Goal: Information Seeking & Learning: Understand process/instructions

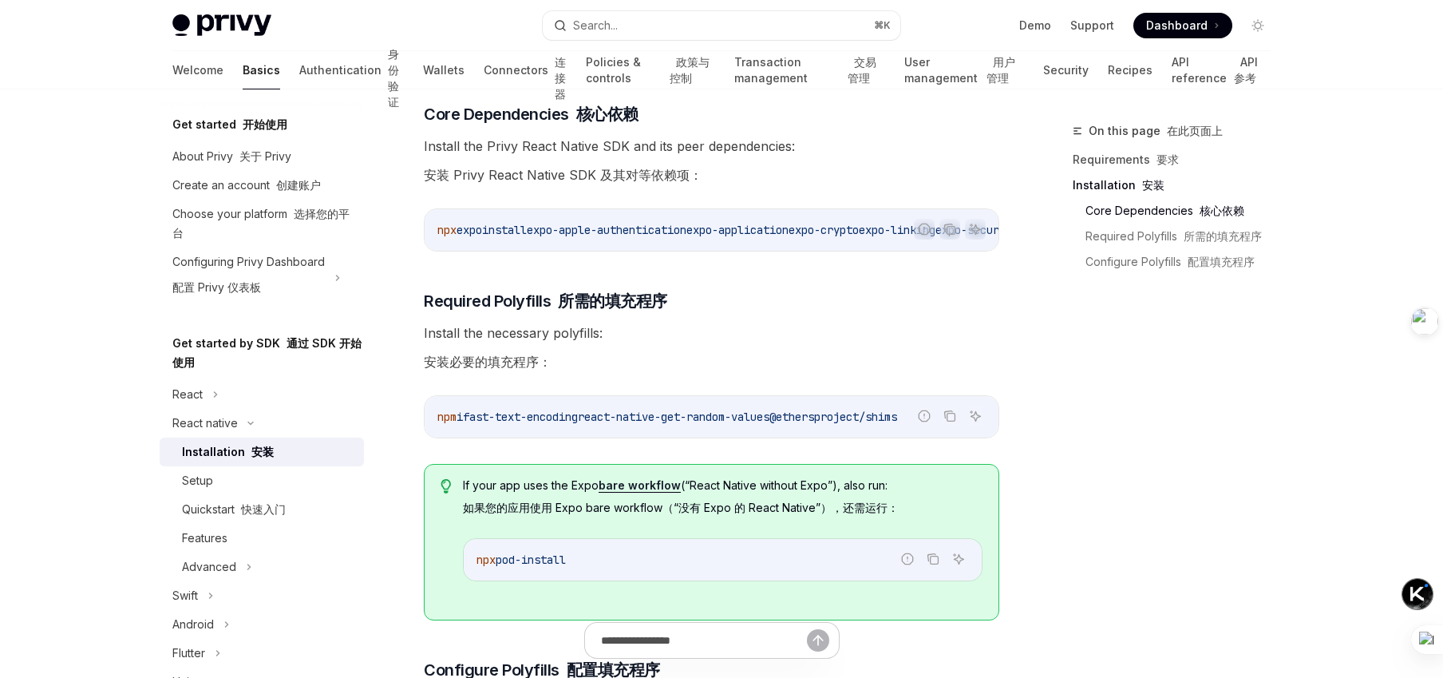
scroll to position [330, 0]
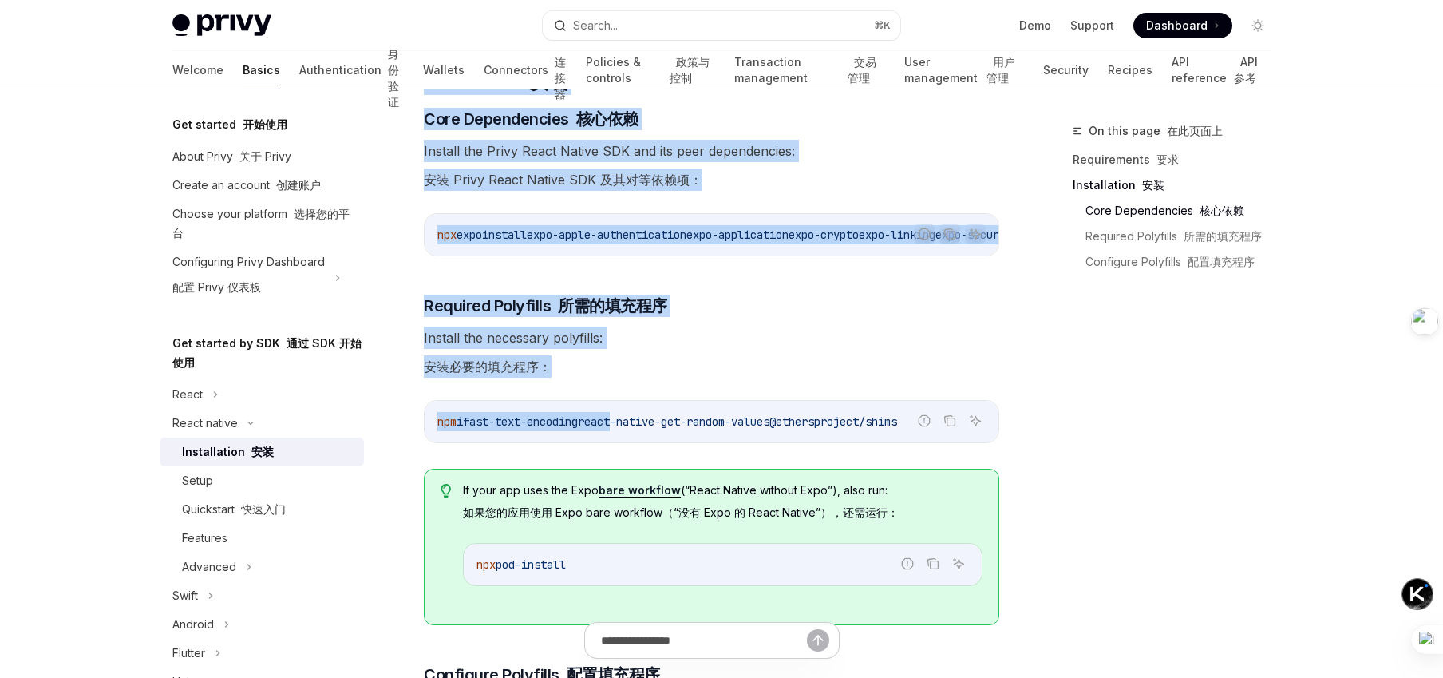
drag, startPoint x: 631, startPoint y: 428, endPoint x: 1041, endPoint y: 425, distance: 410.3
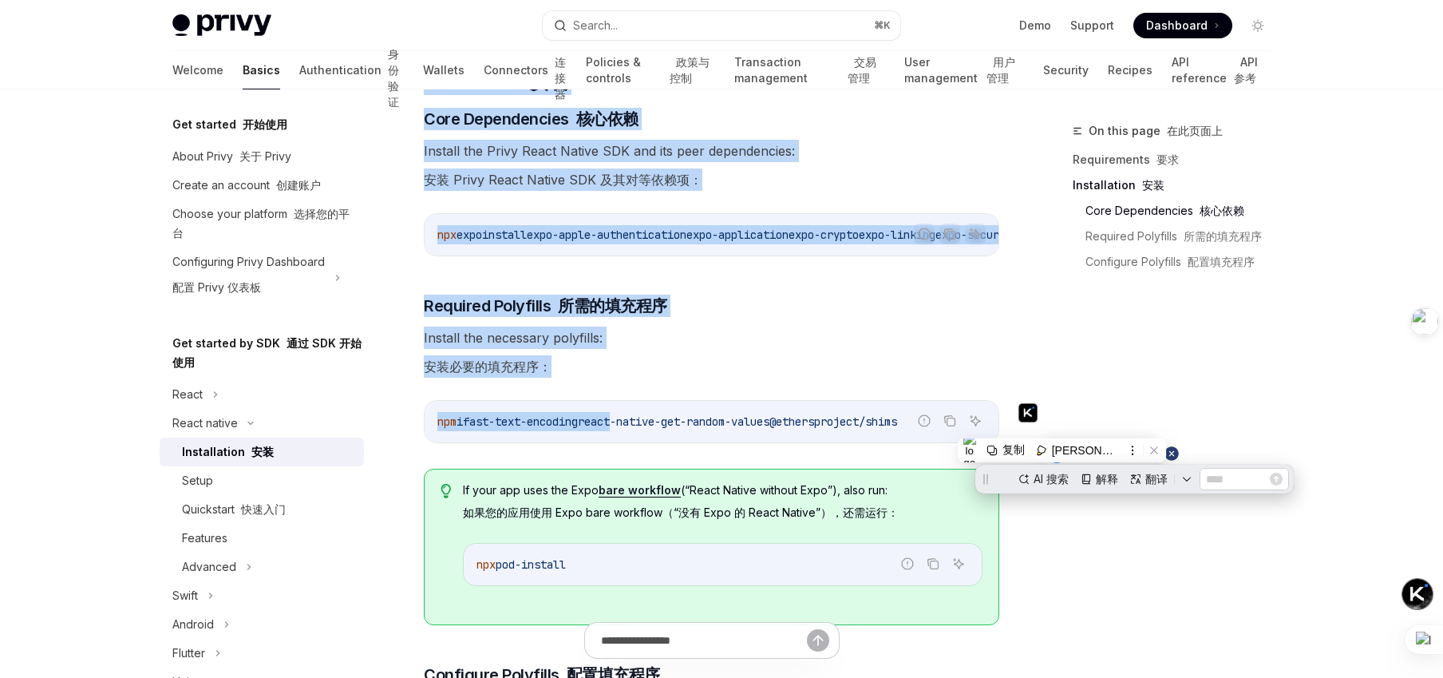
click at [742, 358] on span "Install the necessary polyfills: 安装必要的填充程序：" at bounding box center [712, 354] width 576 height 57
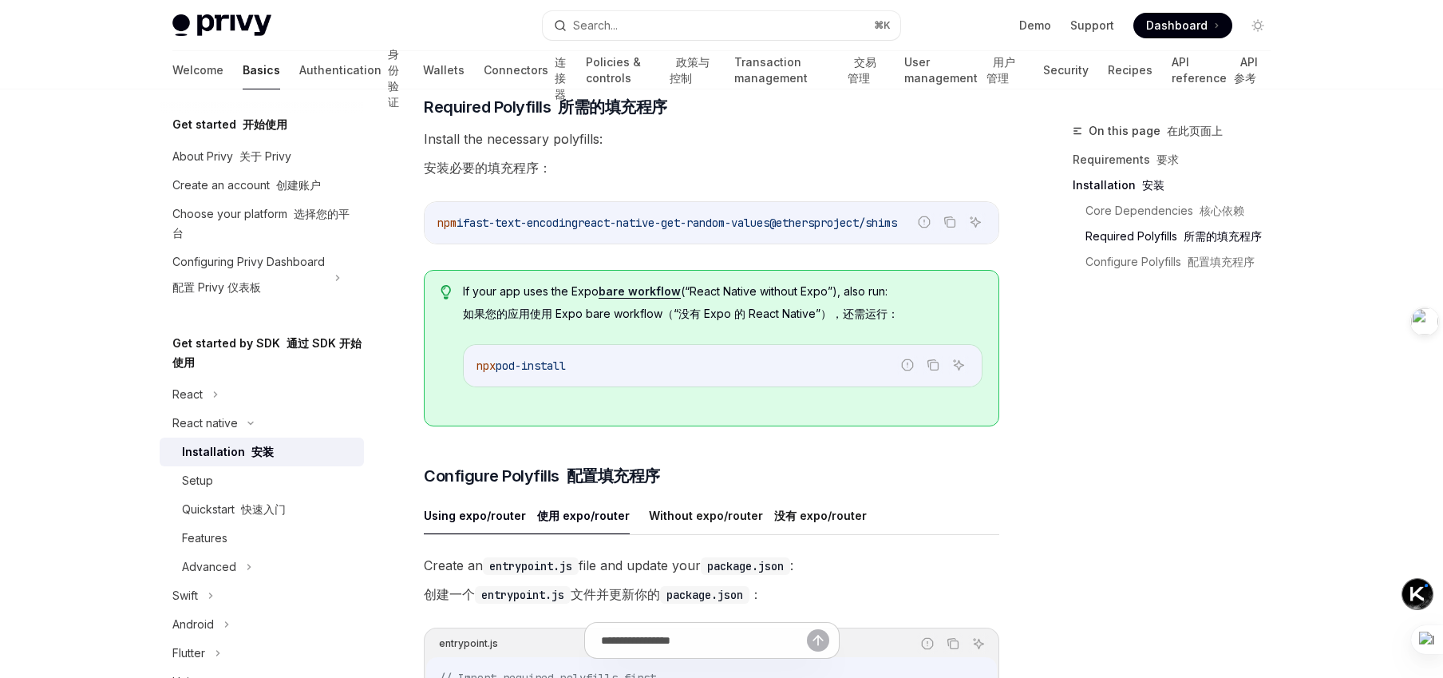
scroll to position [557, 0]
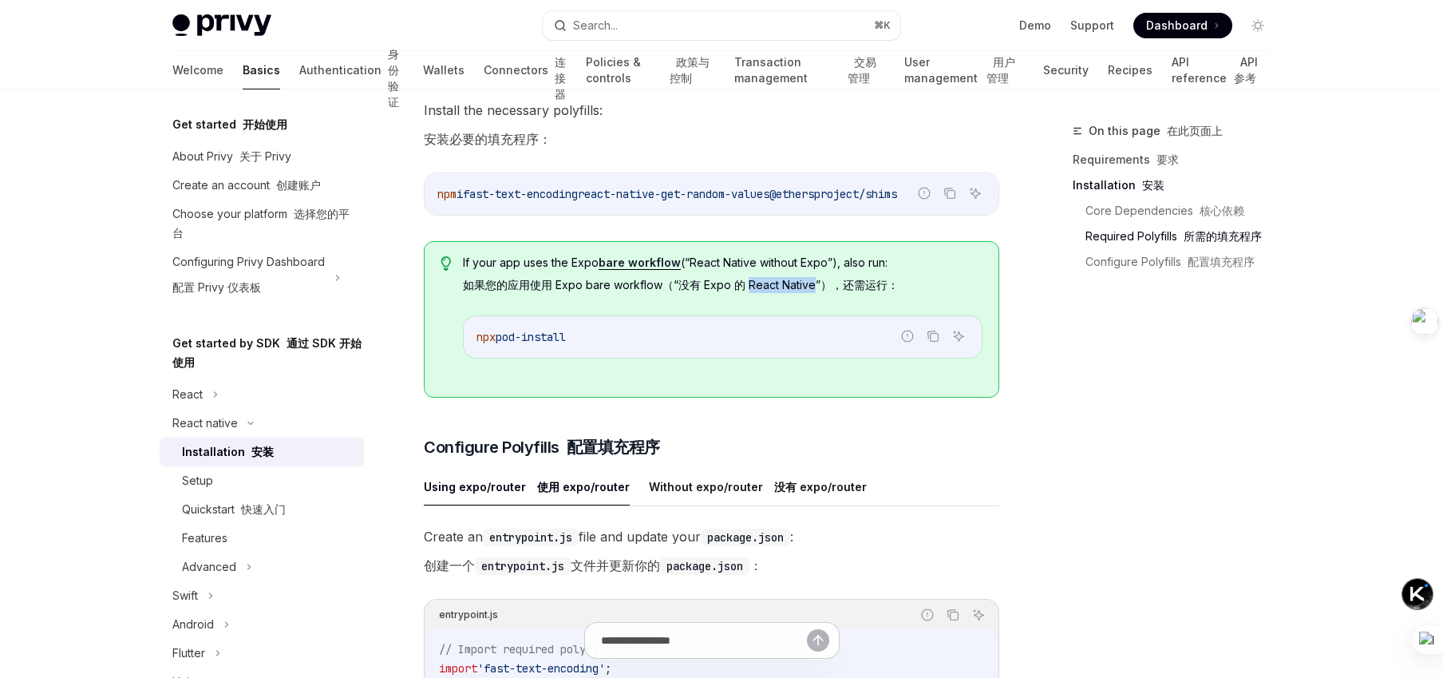
drag, startPoint x: 746, startPoint y: 293, endPoint x: 812, endPoint y: 291, distance: 66.3
click at [812, 291] on font "如果您的应用使用 Expo bare workflow（“没有 Expo 的 React Native”），还需运行：" at bounding box center [681, 285] width 436 height 15
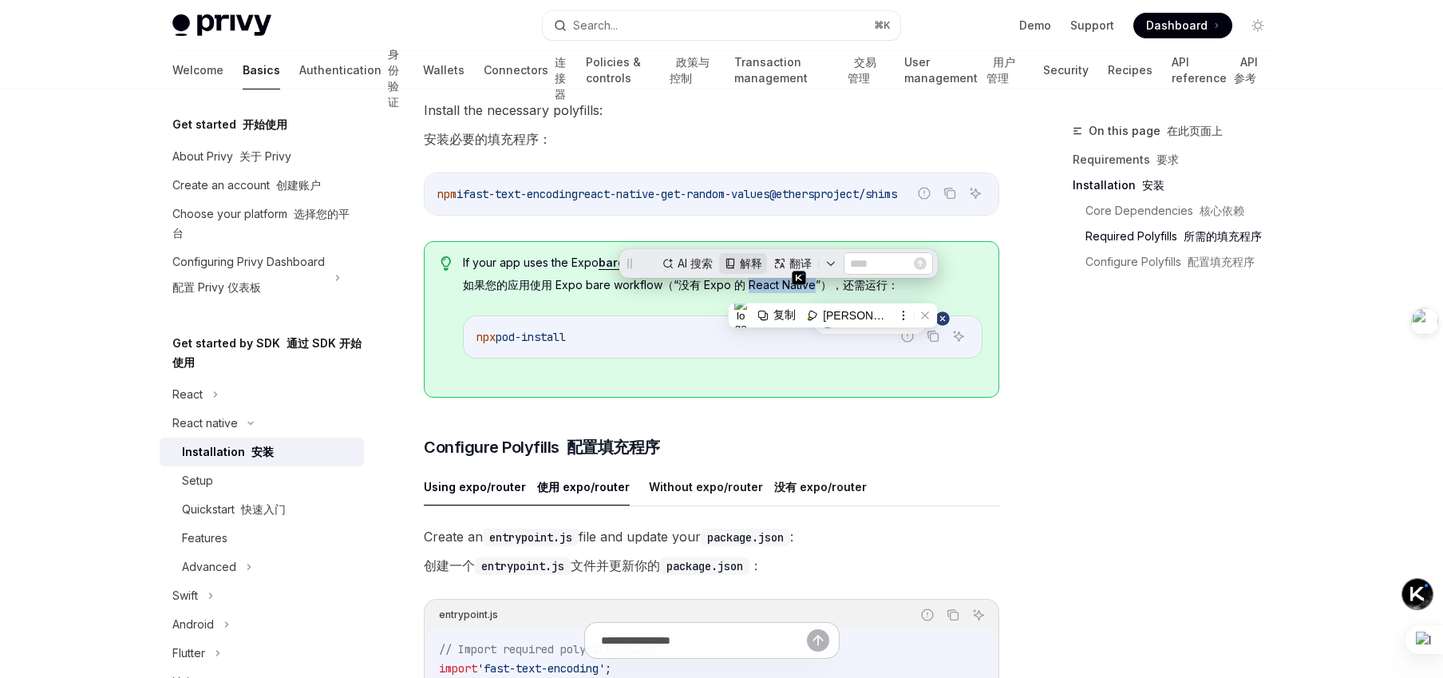
scroll to position [0, 0]
click at [721, 293] on font "如果您的应用使用 Expo bare workflow（“没有 Expo 的 React Native”），还需运行：" at bounding box center [681, 285] width 436 height 15
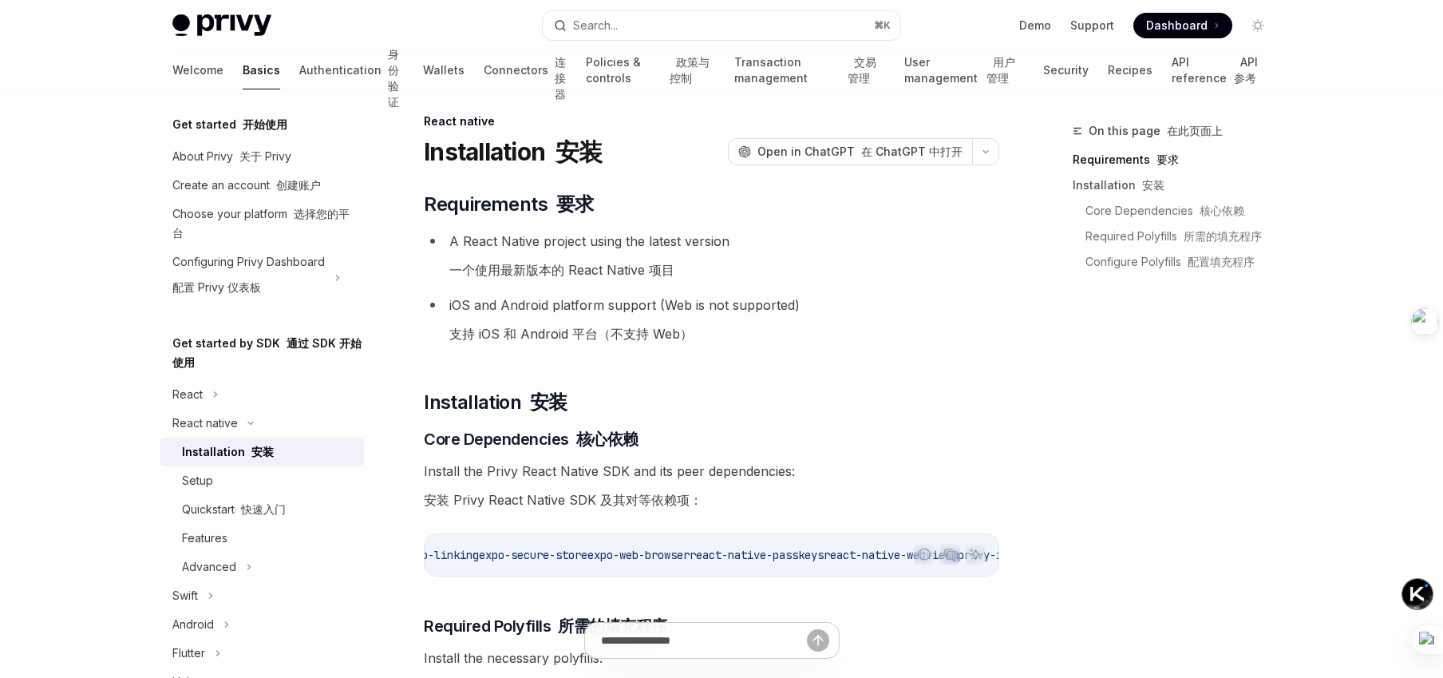
scroll to position [0, 885]
click at [948, 556] on icon "Copy the contents from the code block" at bounding box center [952, 556] width 8 height 8
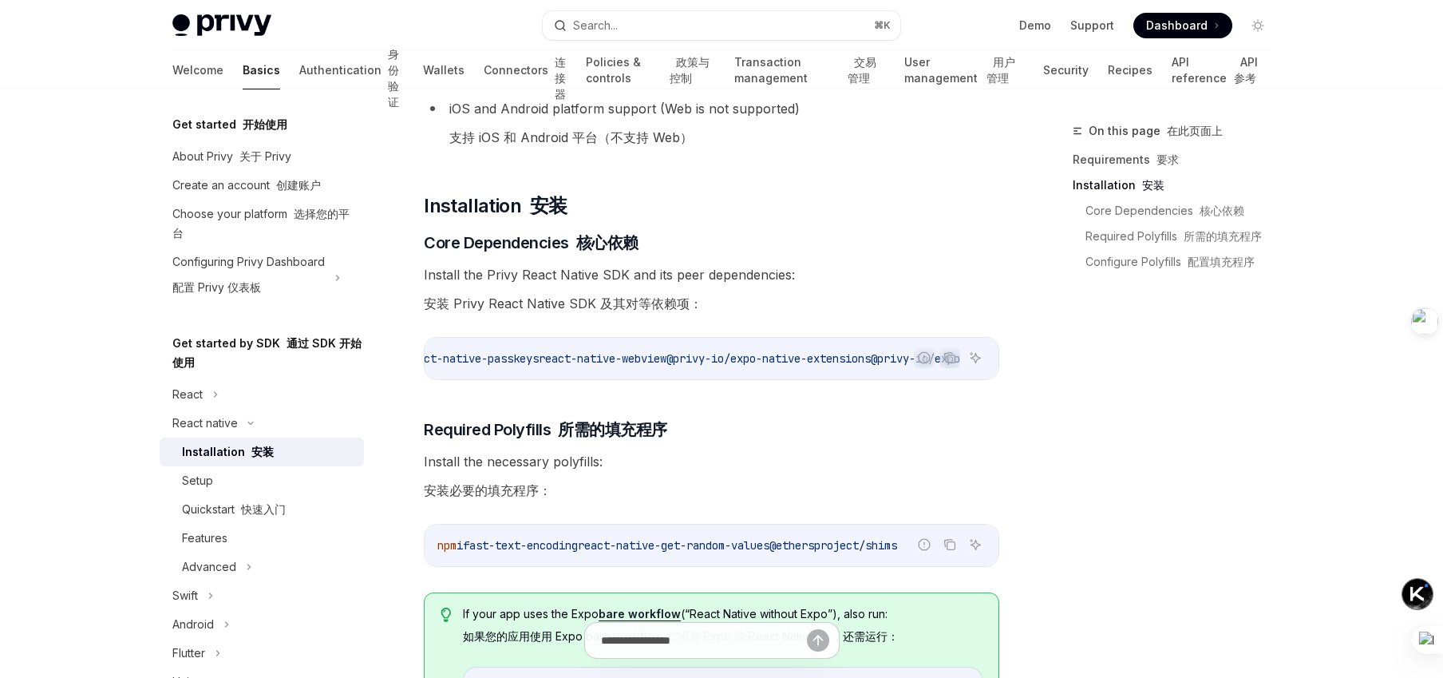
scroll to position [226, 0]
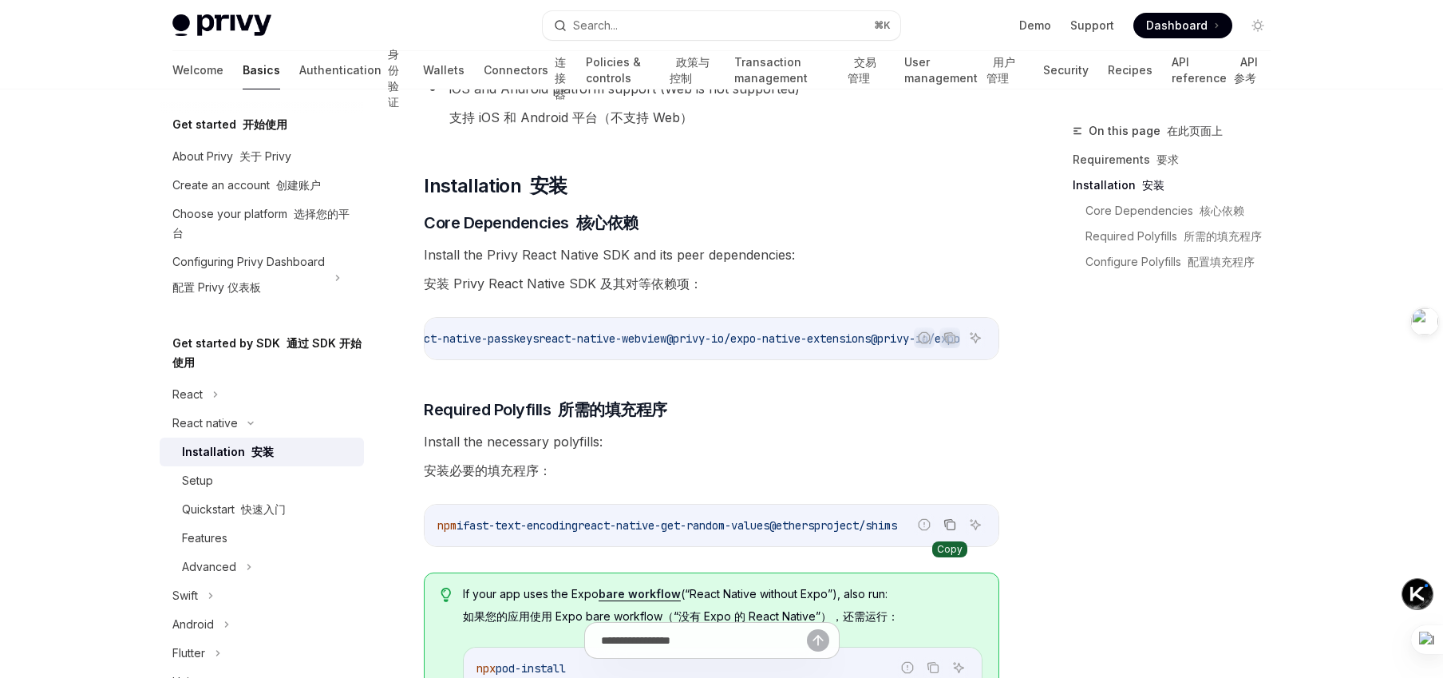
click at [950, 531] on icon "Copy the contents from the code block" at bounding box center [950, 524] width 13 height 13
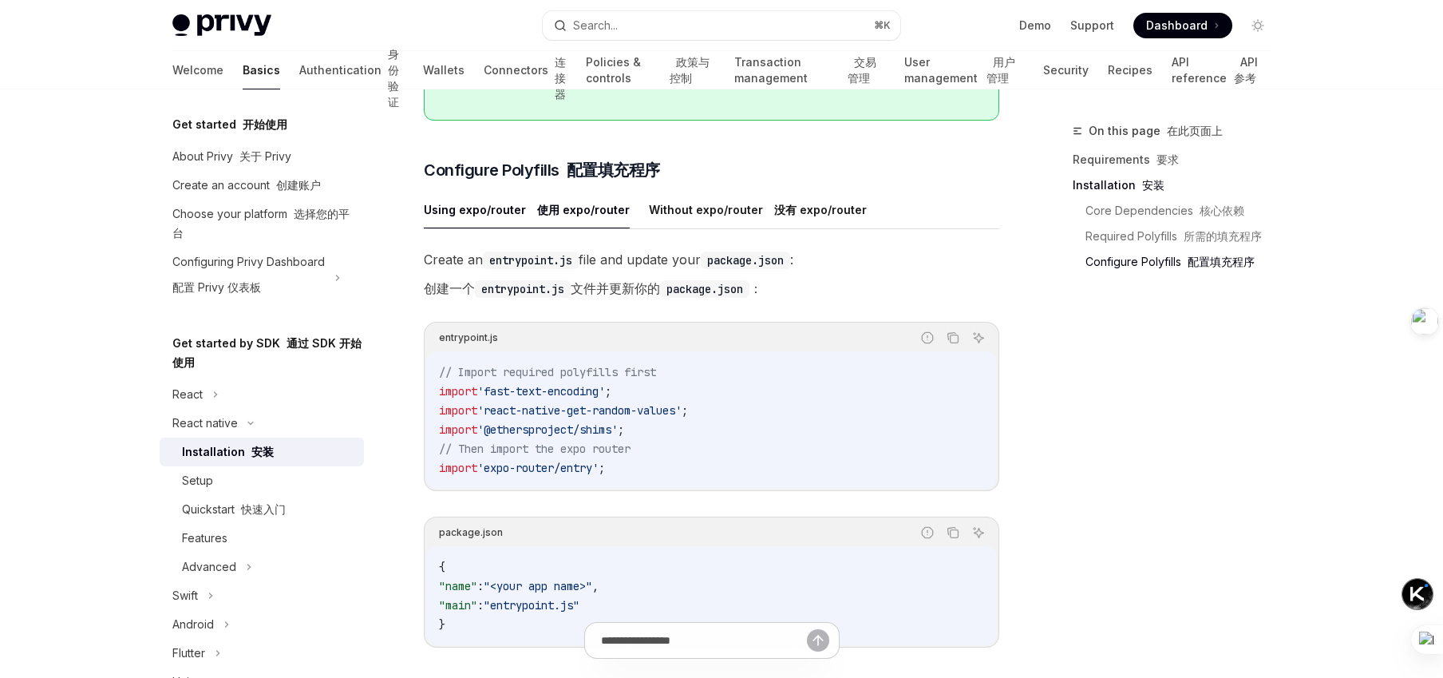
scroll to position [836, 0]
click at [524, 267] on code "entrypoint.js" at bounding box center [531, 259] width 96 height 18
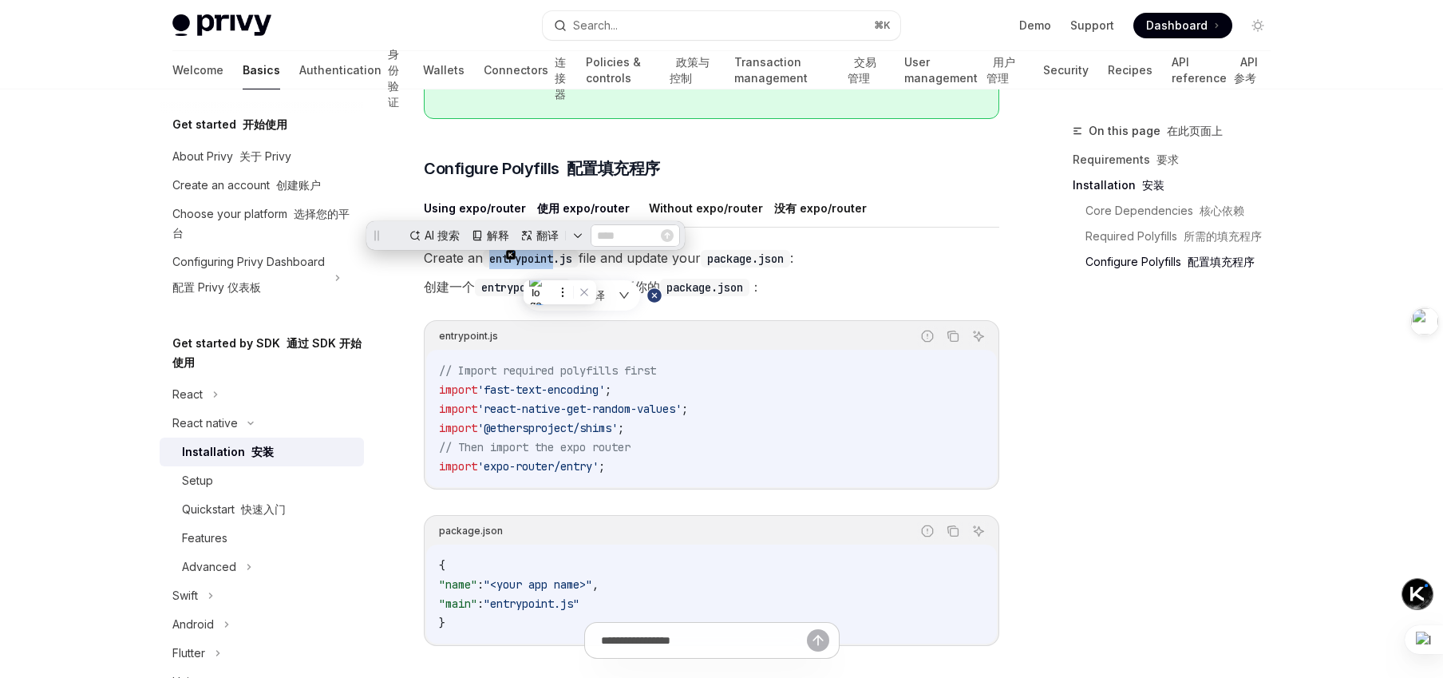
scroll to position [0, 0]
copy code "entrypoint"
click at [944, 344] on button "Copy the contents from the code block" at bounding box center [953, 336] width 21 height 21
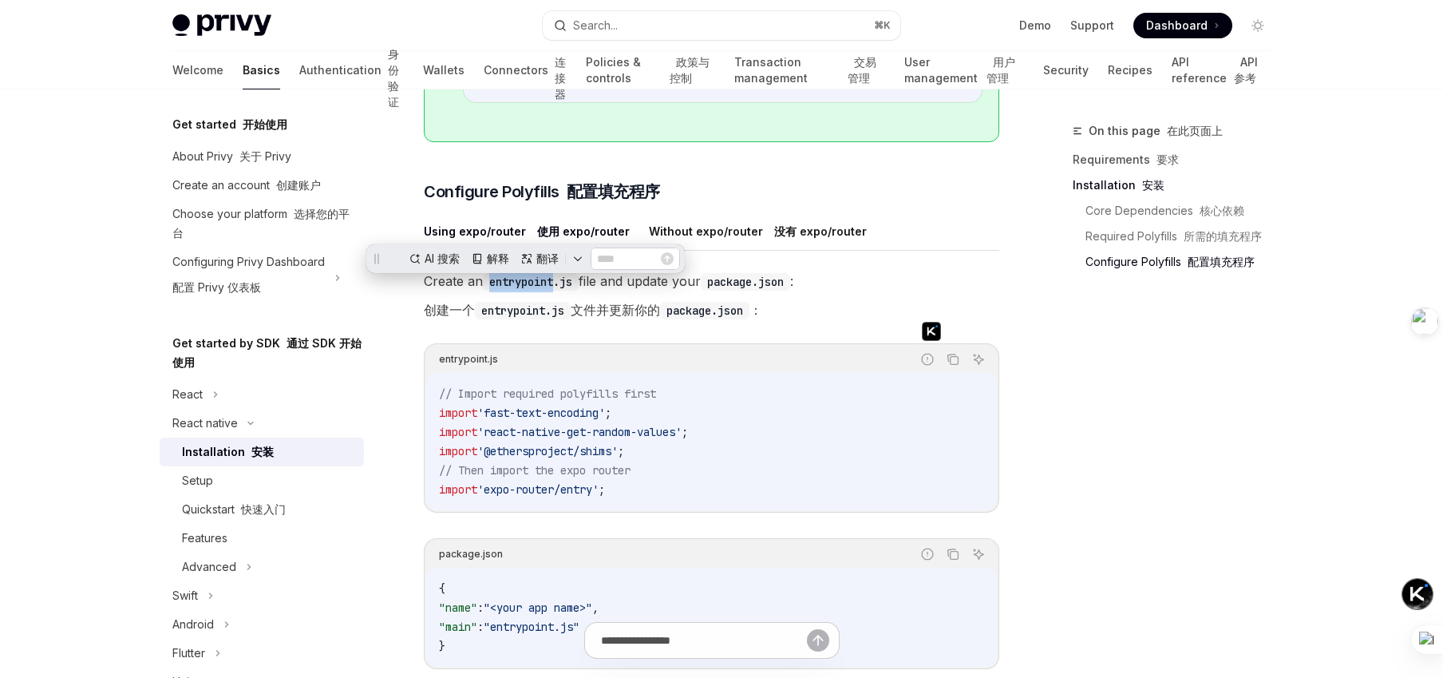
scroll to position [814, 0]
click at [666, 312] on font "创建一个 entrypoint.js 文件并更新你的 package.json ：" at bounding box center [593, 309] width 338 height 18
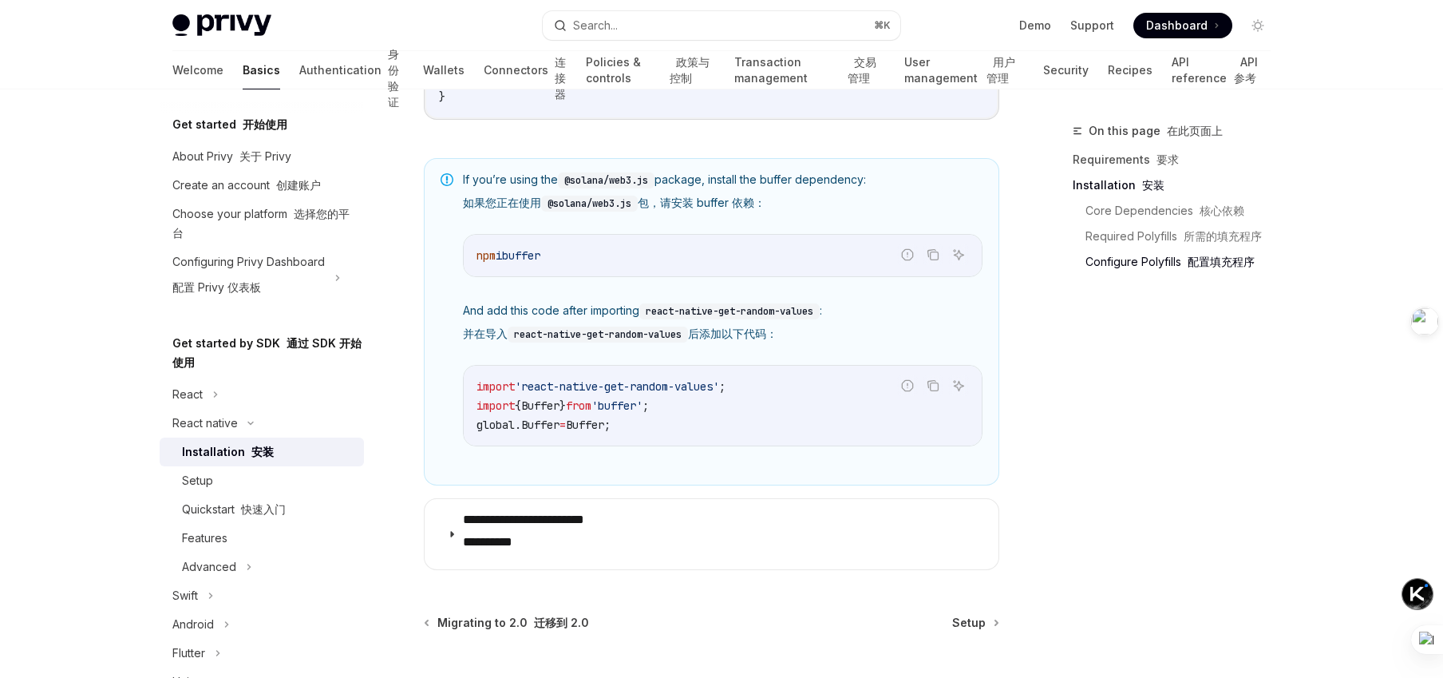
scroll to position [1395, 0]
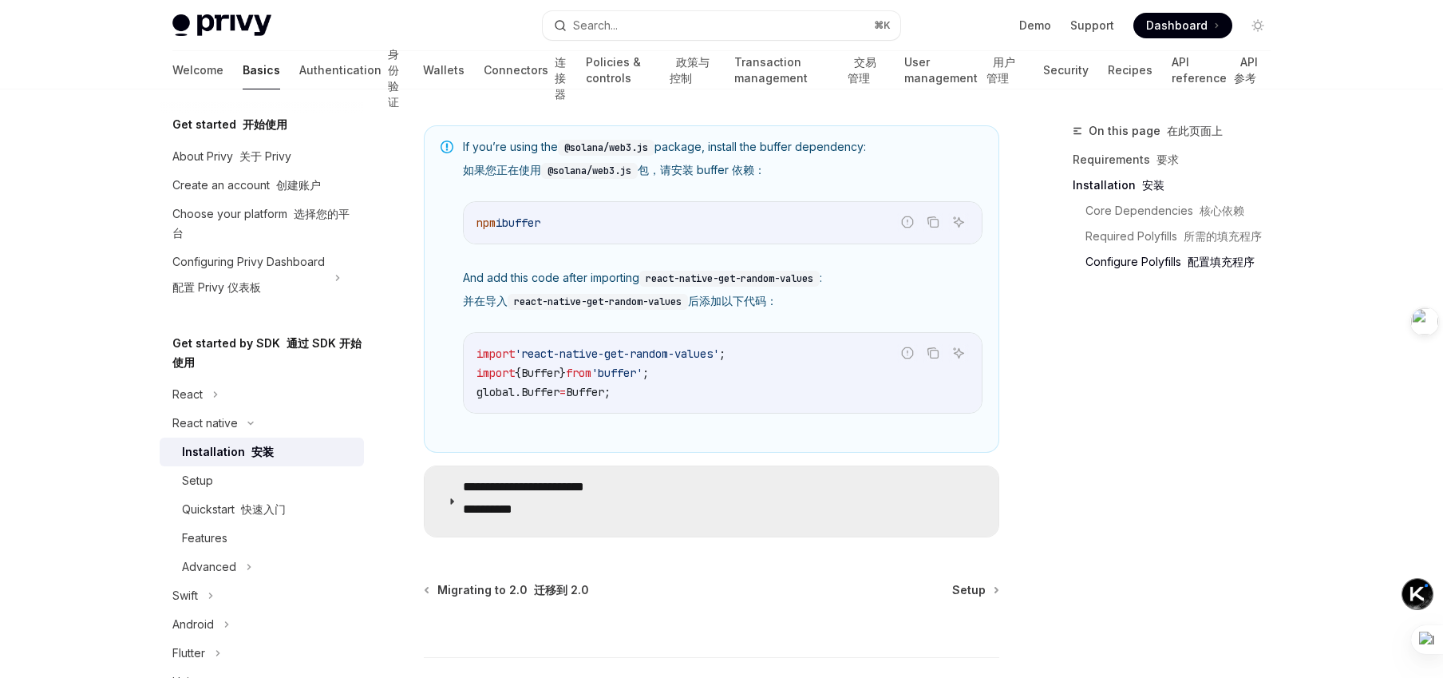
click at [661, 506] on summary "**********" at bounding box center [712, 501] width 574 height 70
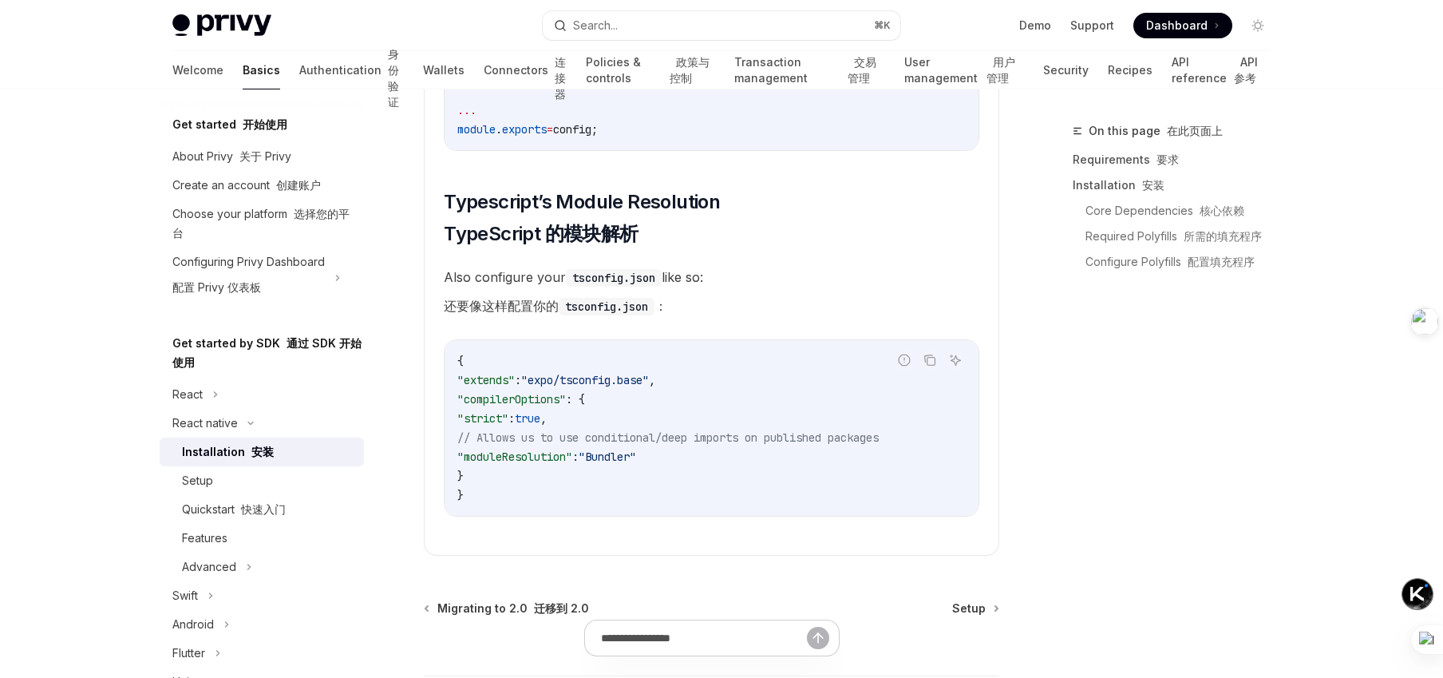
scroll to position [3638, 0]
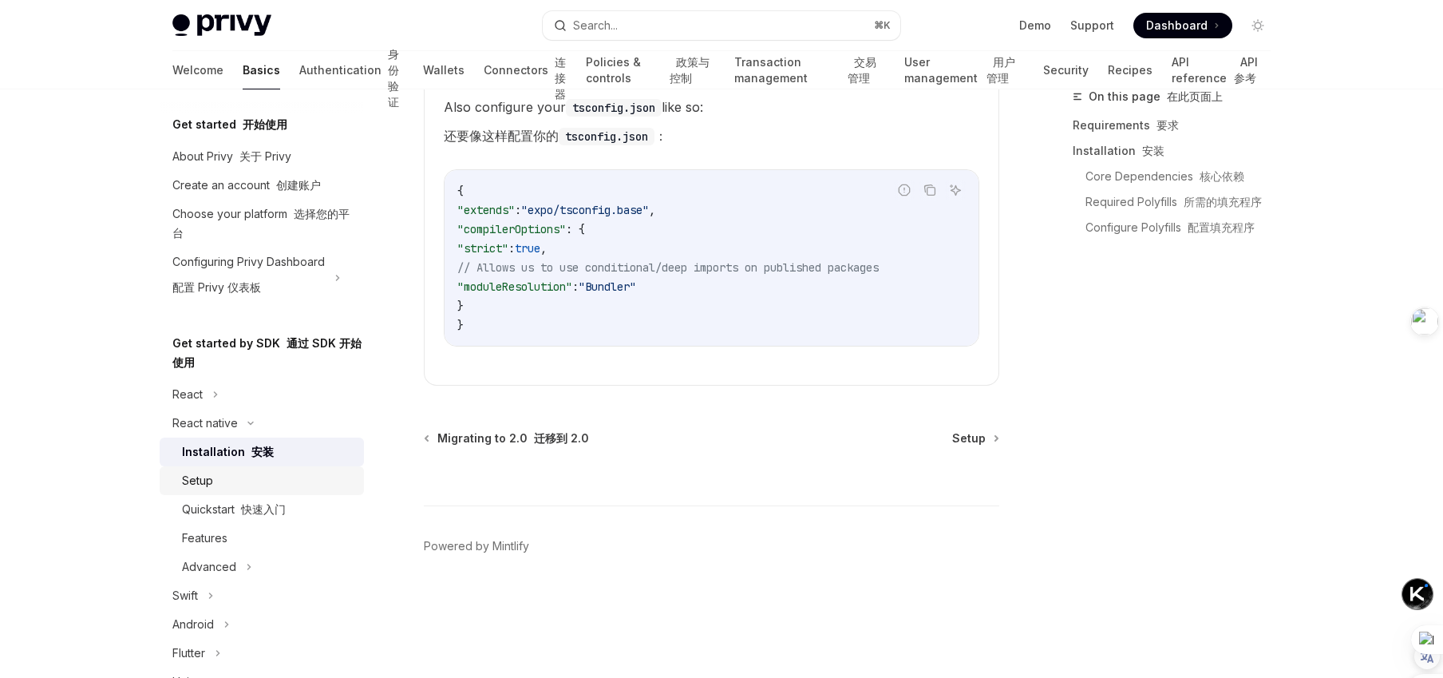
click at [259, 480] on div "Setup" at bounding box center [268, 480] width 172 height 19
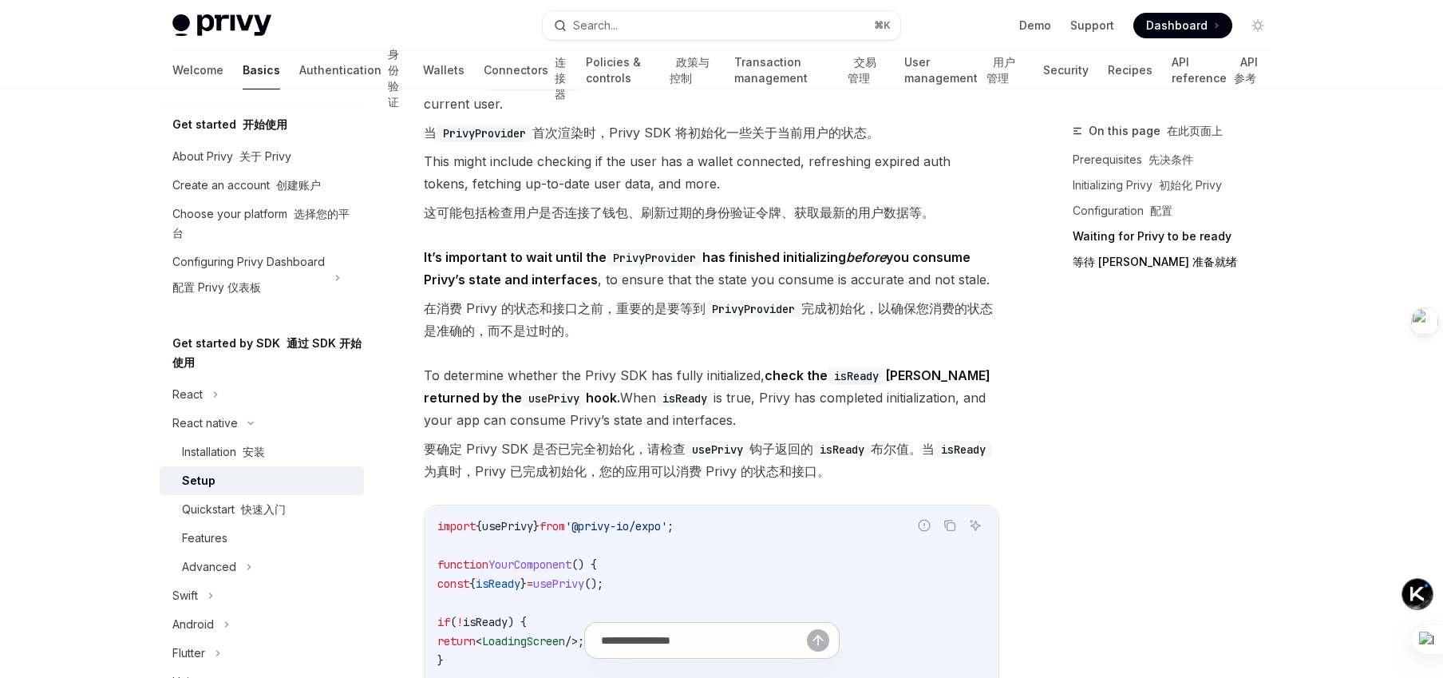
scroll to position [1900, 0]
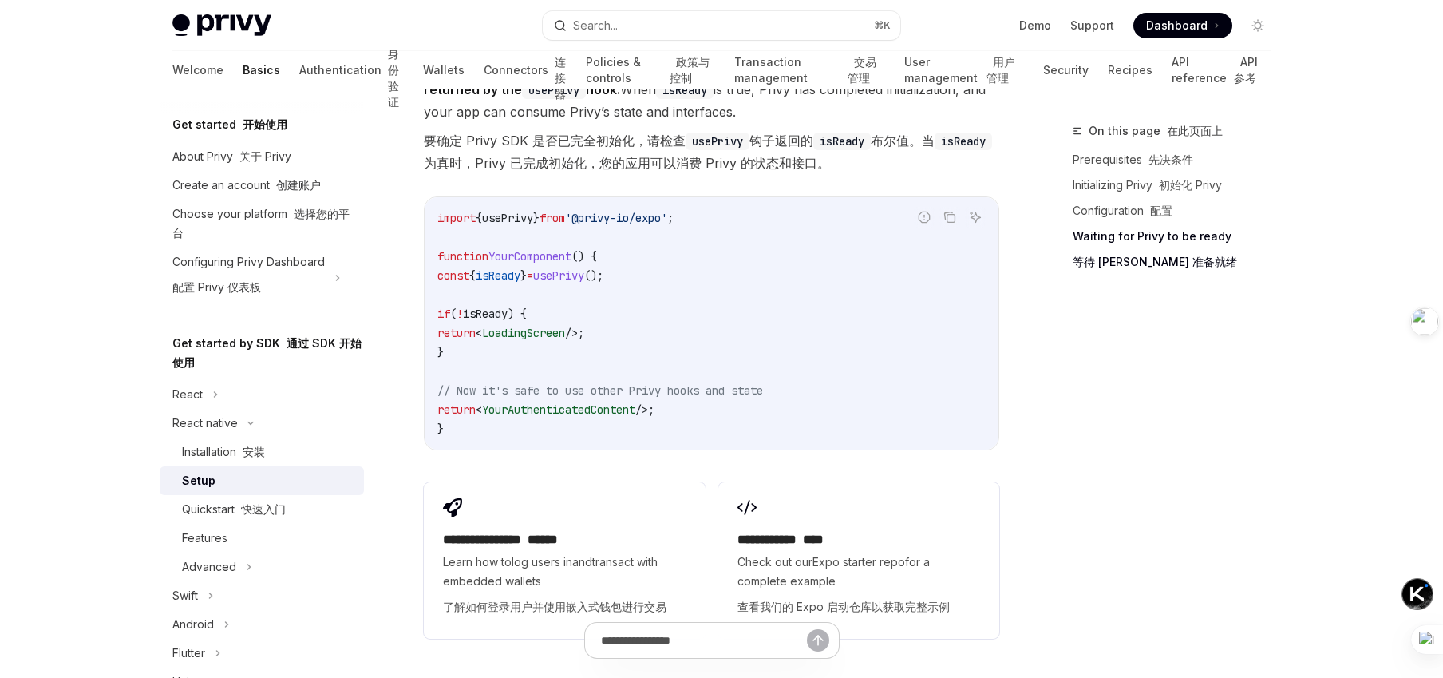
type textarea "*"
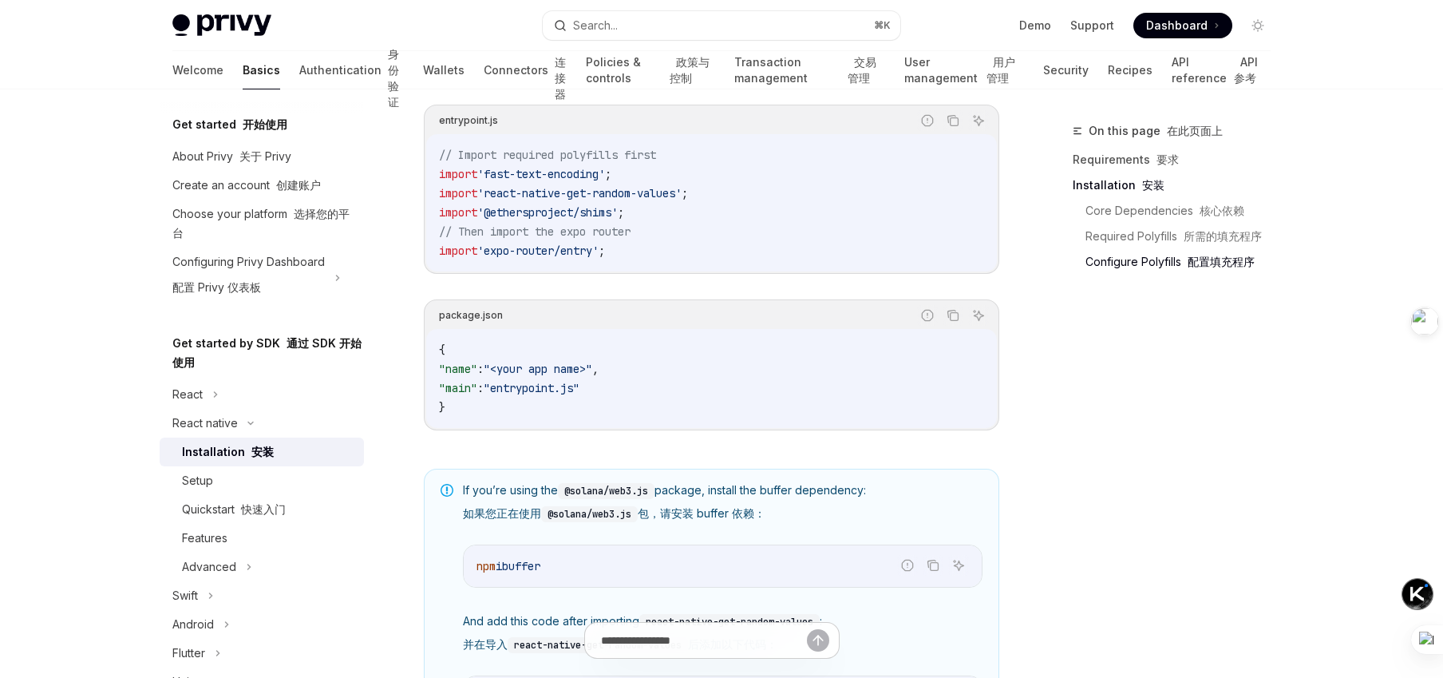
scroll to position [847, 0]
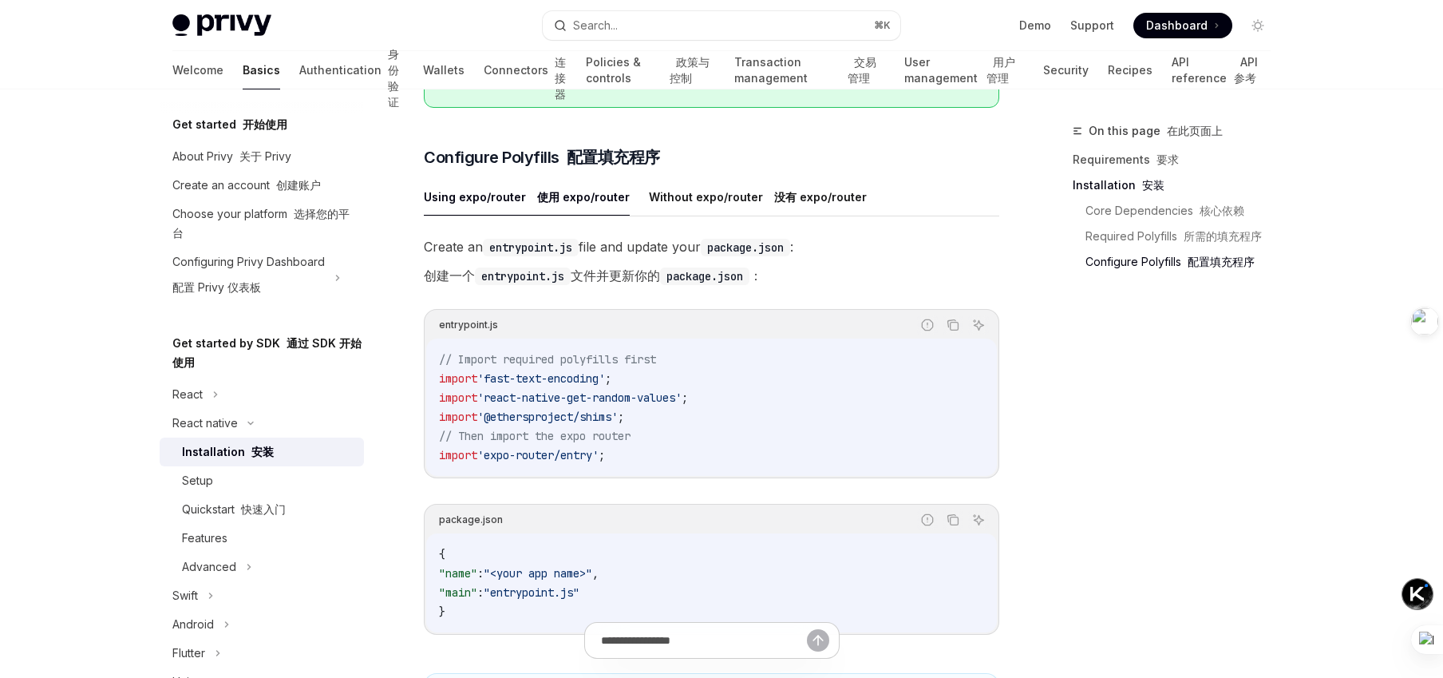
click at [471, 331] on div "entrypoint.js" at bounding box center [468, 325] width 59 height 21
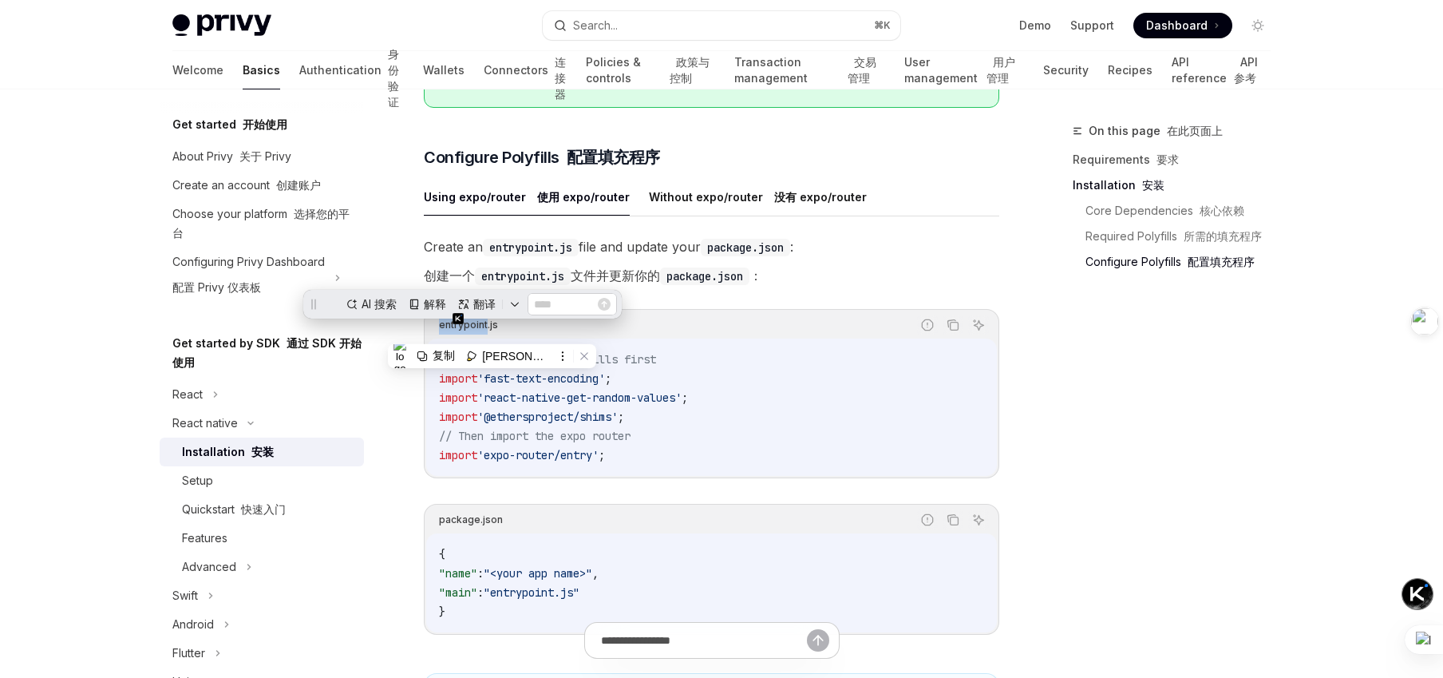
scroll to position [0, 0]
click at [564, 405] on span "'react-native-get-random-values'" at bounding box center [579, 397] width 204 height 14
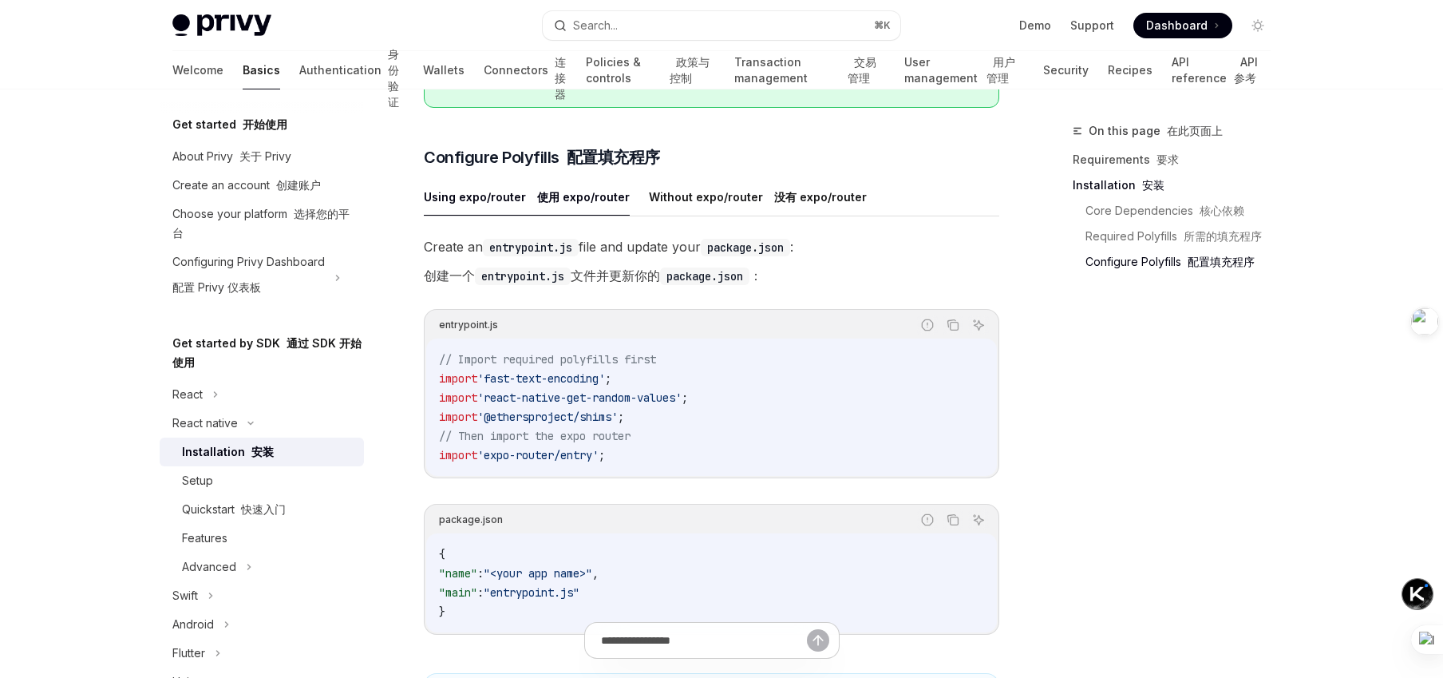
click at [581, 366] on span "// Import required polyfills first" at bounding box center [547, 359] width 217 height 14
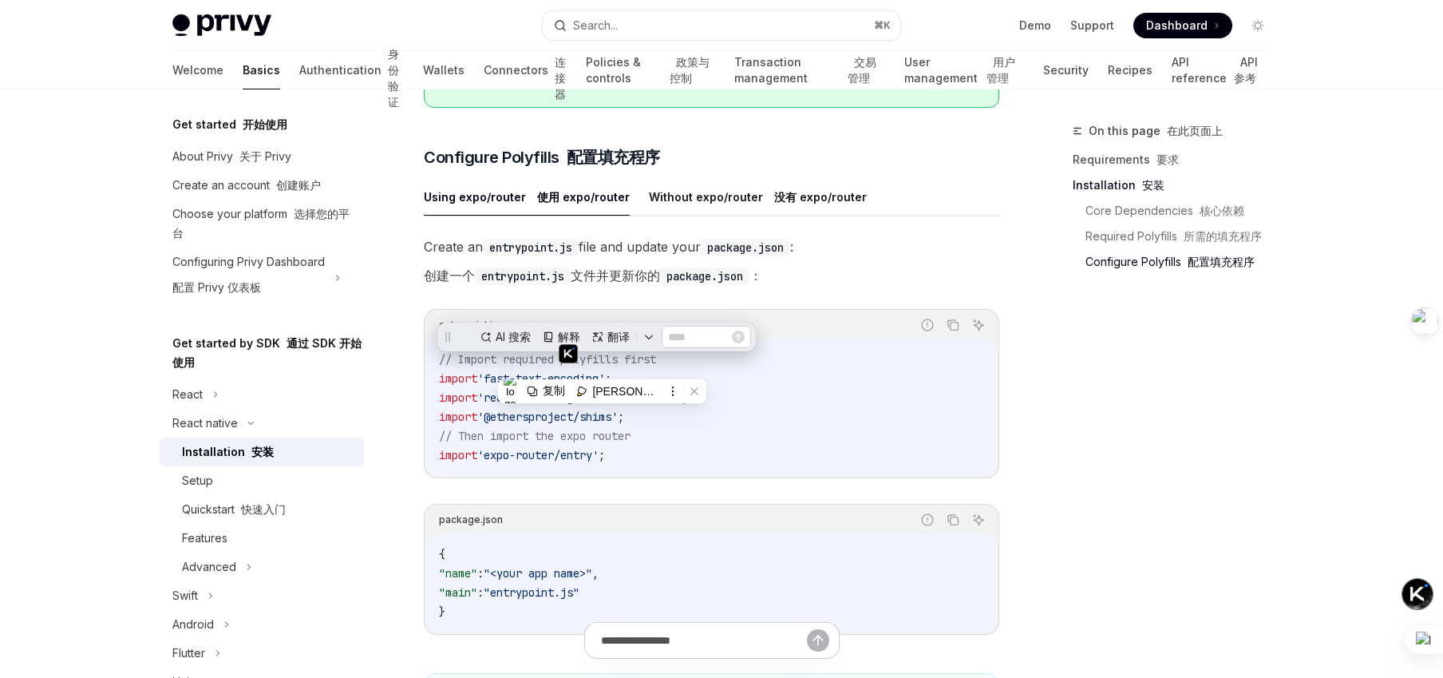
click at [762, 386] on code "// Import required polyfills first import 'fast-text-encoding' ; import 'react-…" at bounding box center [711, 407] width 545 height 115
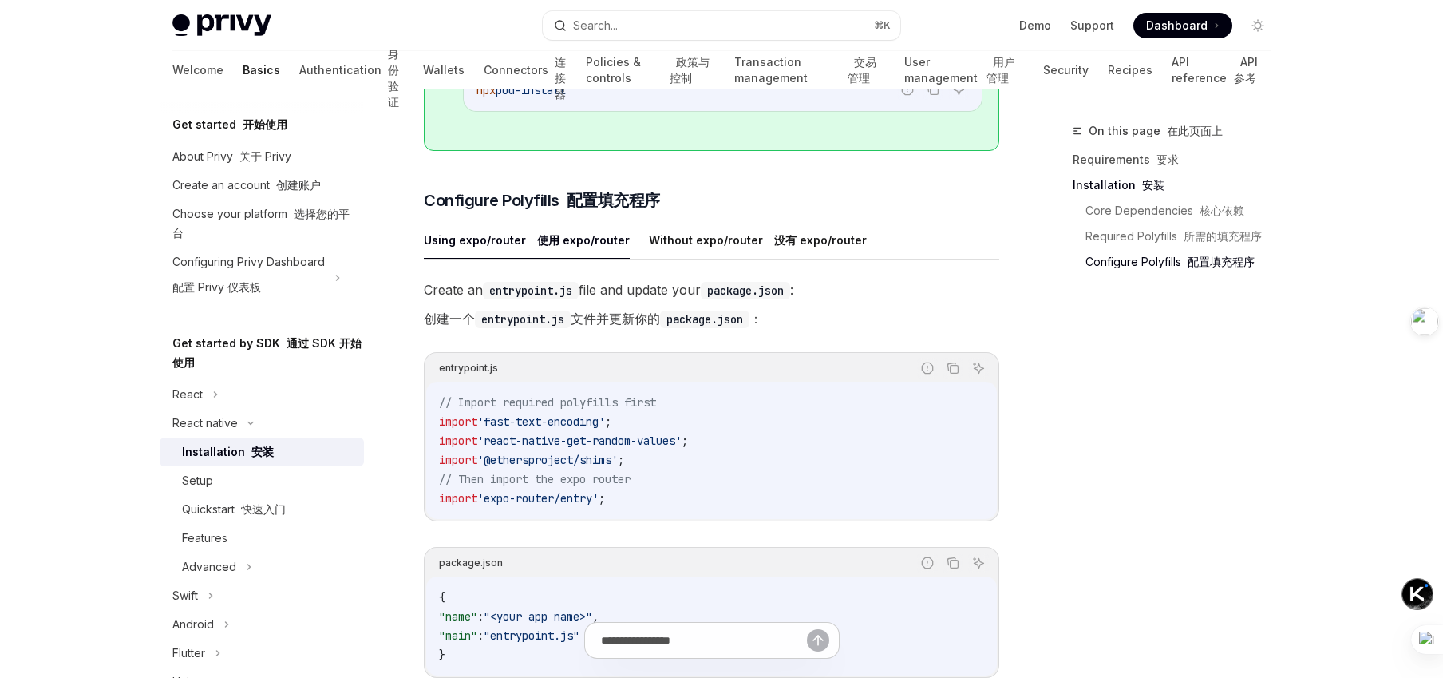
scroll to position [804, 0]
drag, startPoint x: 490, startPoint y: 298, endPoint x: 580, endPoint y: 303, distance: 90.3
click at [579, 299] on code "entrypoint.js" at bounding box center [531, 291] width 96 height 18
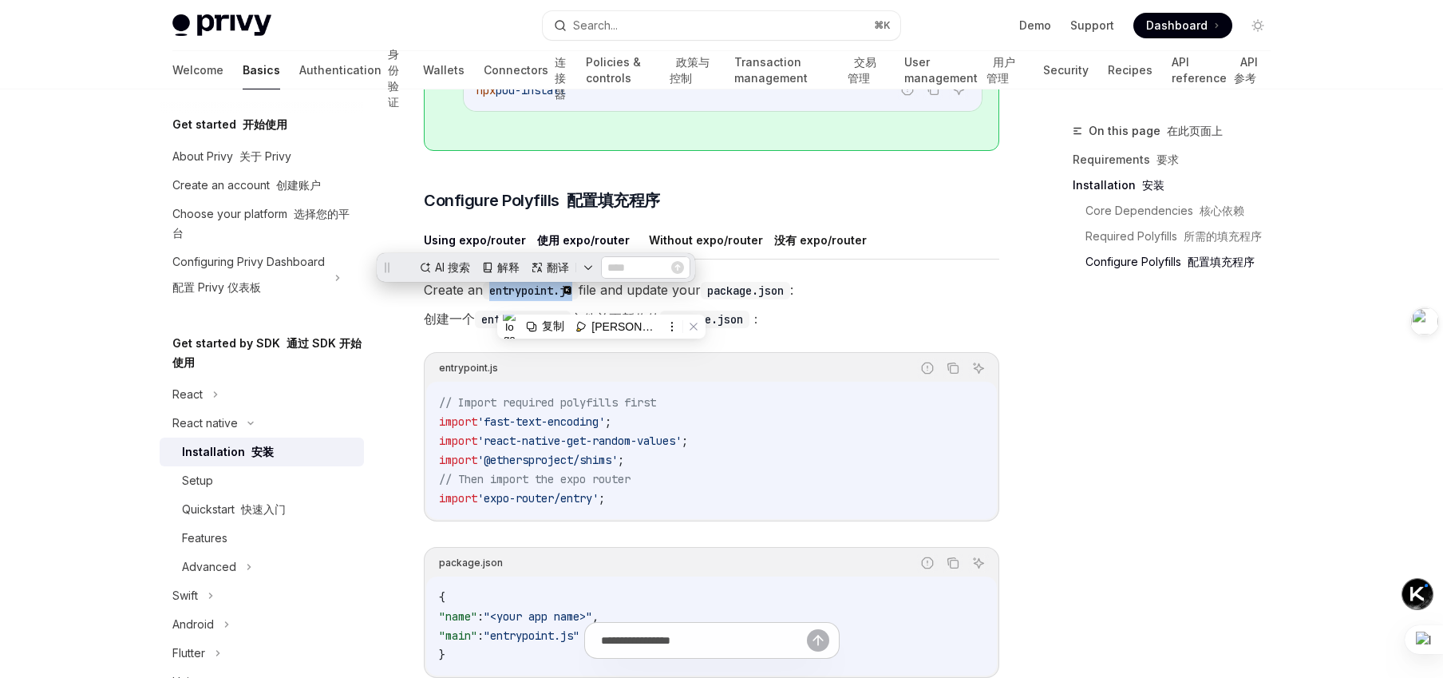
scroll to position [0, 0]
copy code "entrypoint.js"
click at [956, 374] on icon "Copy the contents from the code block" at bounding box center [953, 368] width 13 height 13
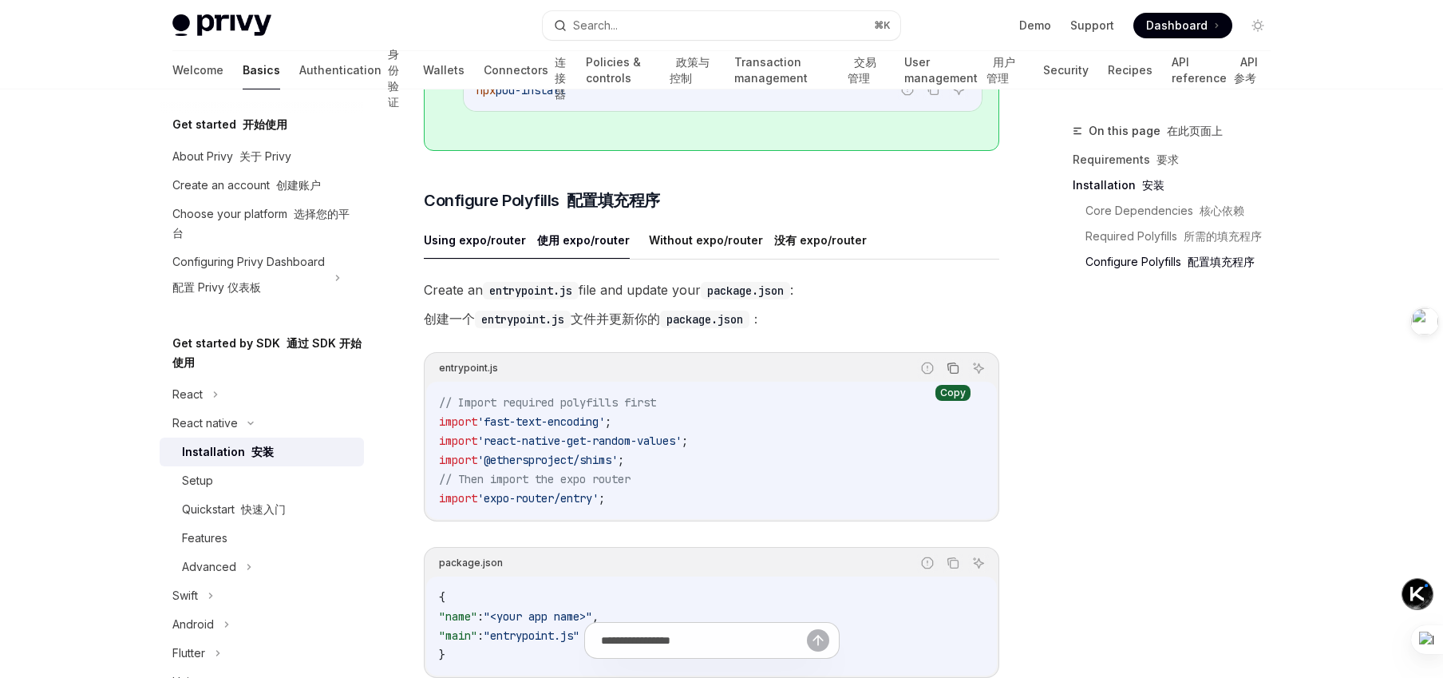
click at [949, 371] on icon "Copy the contents from the code block" at bounding box center [953, 368] width 13 height 13
